Goal: Task Accomplishment & Management: Manage account settings

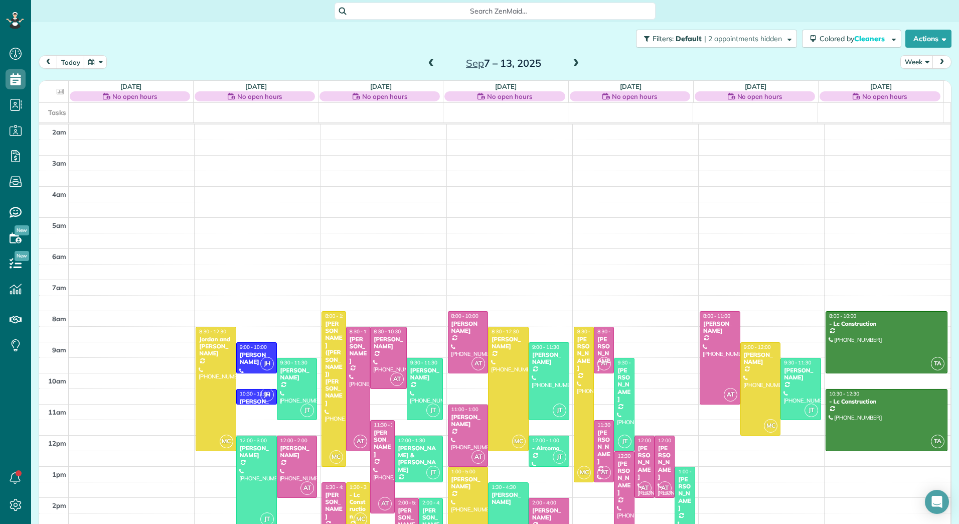
scroll to position [116, 0]
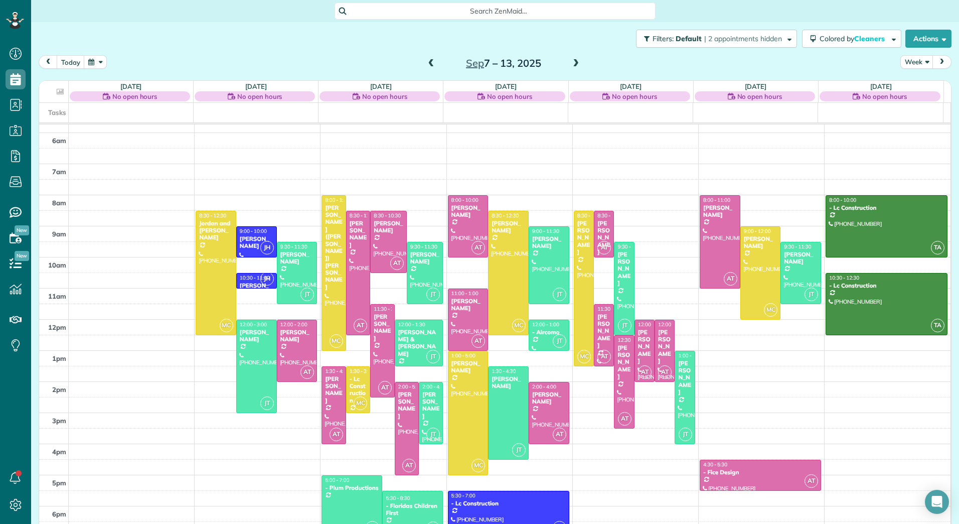
click at [427, 64] on span at bounding box center [431, 63] width 11 height 9
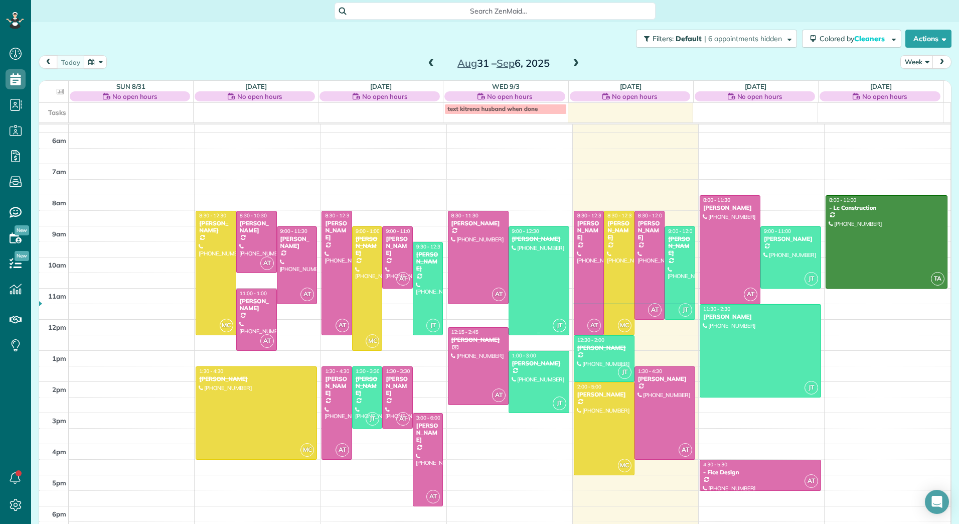
click at [529, 308] on div at bounding box center [539, 281] width 60 height 108
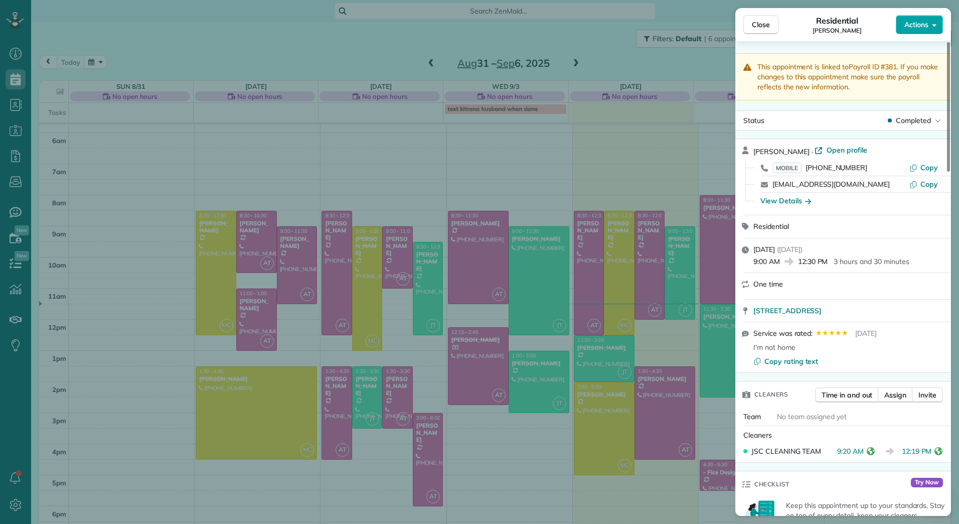
click at [931, 25] on button "Actions" at bounding box center [919, 24] width 47 height 19
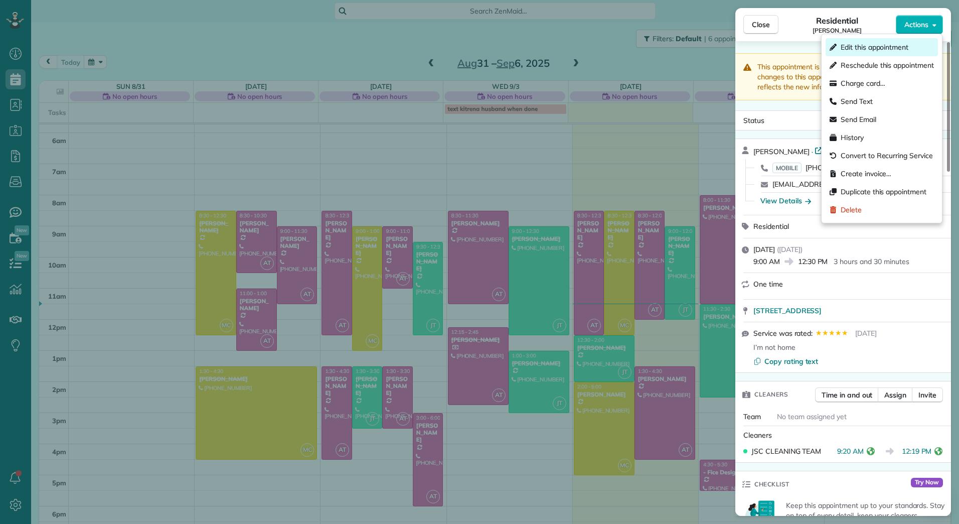
click at [879, 45] on span "Edit this appointment" at bounding box center [875, 47] width 68 height 10
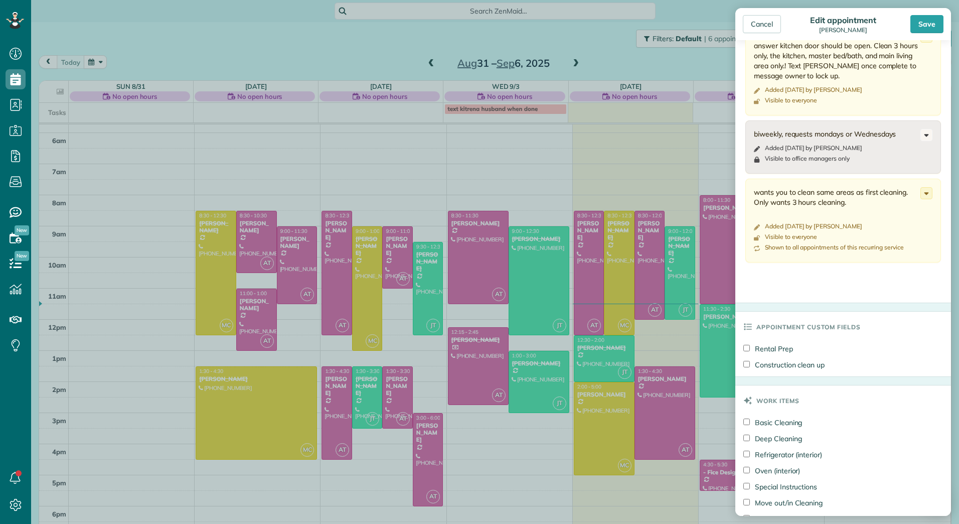
scroll to position [782, 0]
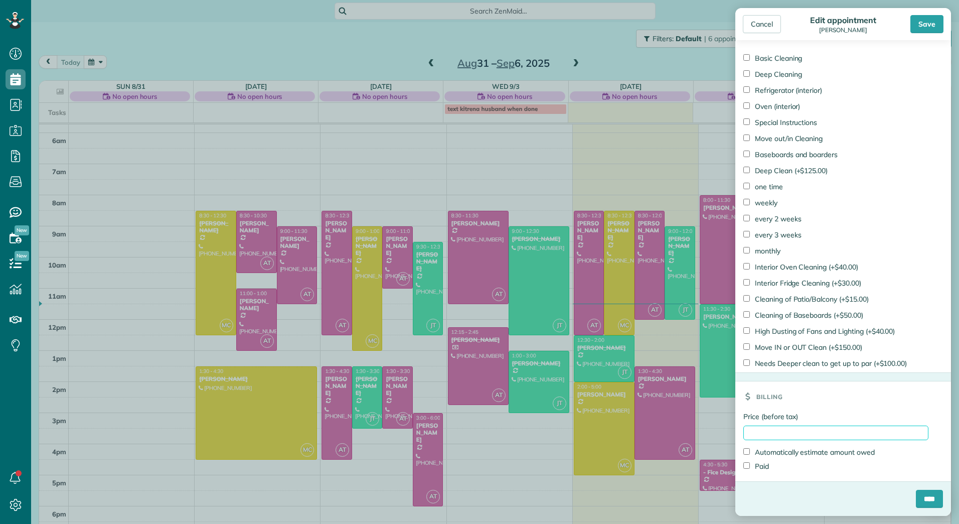
click at [861, 429] on input "Price (before tax)" at bounding box center [835, 432] width 185 height 15
type input "******"
click at [761, 463] on label "Paid" at bounding box center [756, 466] width 26 height 10
click at [919, 500] on input "****" at bounding box center [929, 499] width 27 height 18
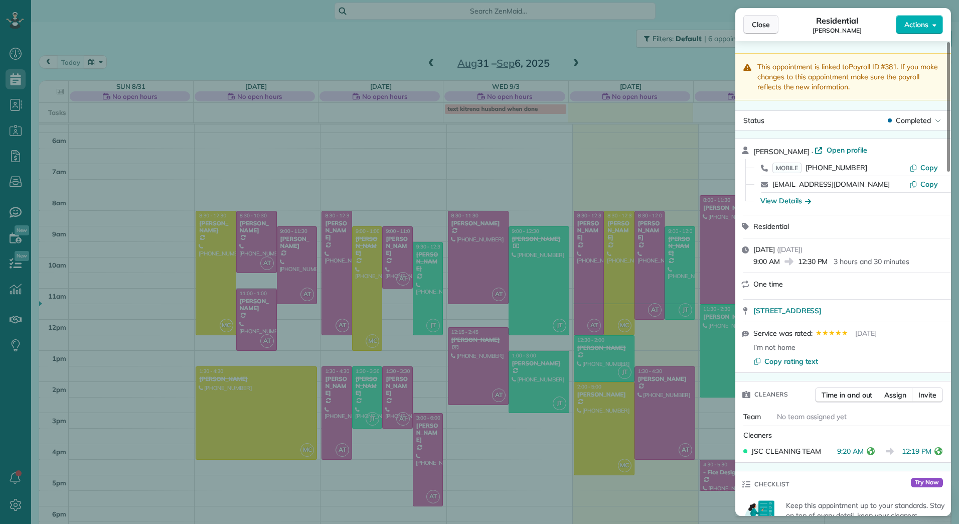
click at [763, 22] on span "Close" at bounding box center [761, 25] width 18 height 10
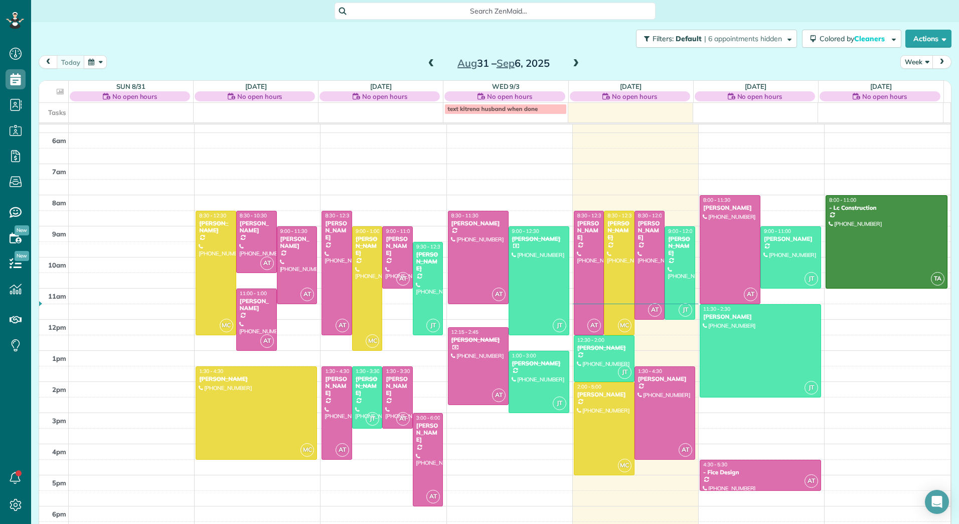
click at [763, 22] on span "Close" at bounding box center [761, 25] width 18 height 10
